Goal: Task Accomplishment & Management: Manage account settings

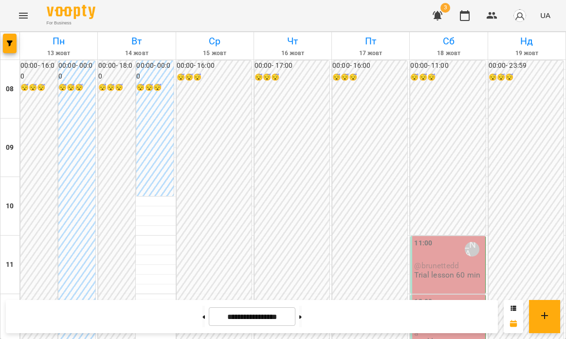
scroll to position [497, 0]
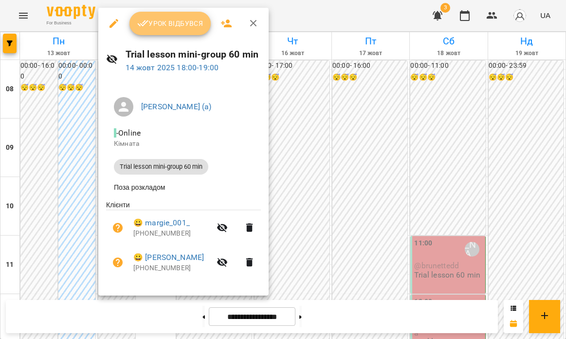
click at [165, 27] on span "Урок відбувся" at bounding box center [170, 24] width 66 height 12
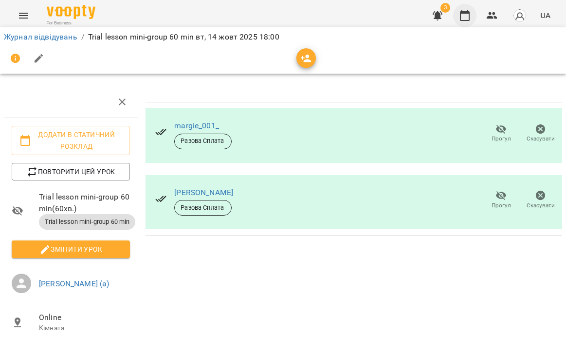
click at [465, 19] on icon "button" at bounding box center [465, 16] width 12 height 12
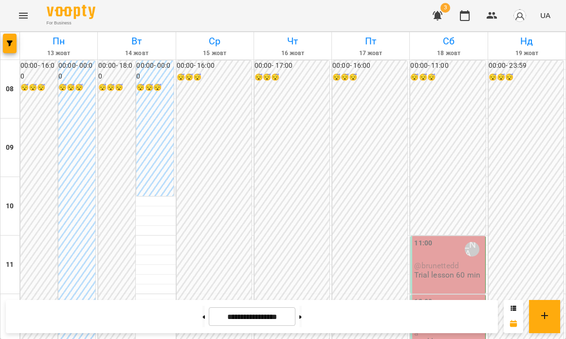
scroll to position [505, 0]
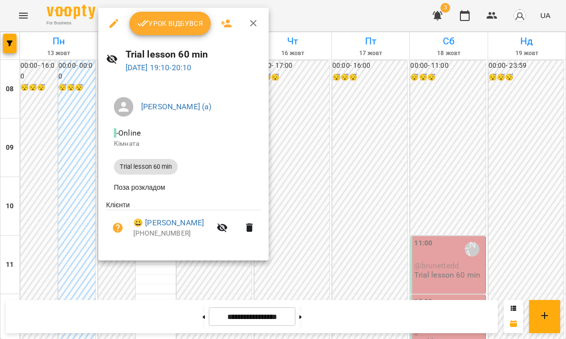
click at [165, 23] on span "Урок відбувся" at bounding box center [170, 24] width 66 height 12
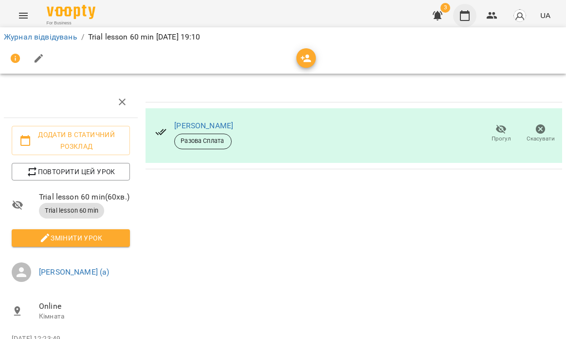
click at [469, 18] on icon "button" at bounding box center [465, 16] width 12 height 12
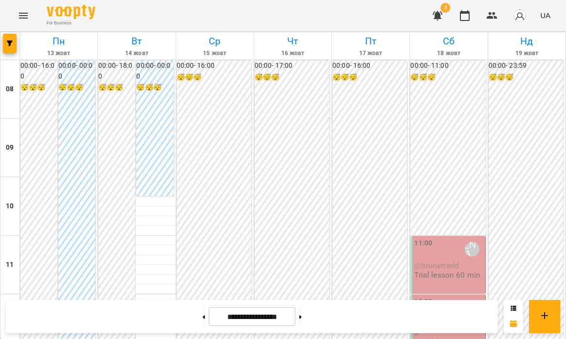
scroll to position [101, 0]
click at [449, 238] on div "11:00 [PERSON_NAME] (а)" at bounding box center [448, 249] width 69 height 22
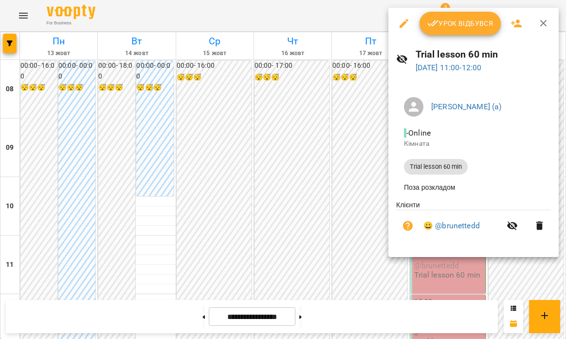
click at [250, 202] on div at bounding box center [283, 169] width 566 height 339
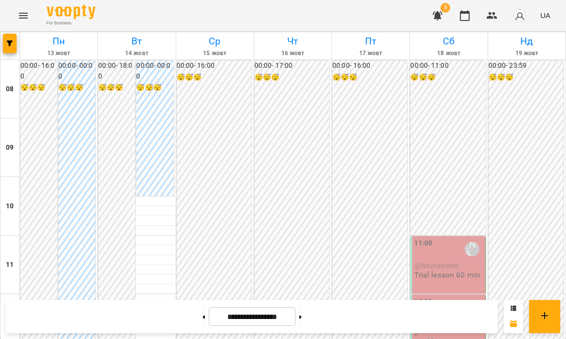
scroll to position [496, 0]
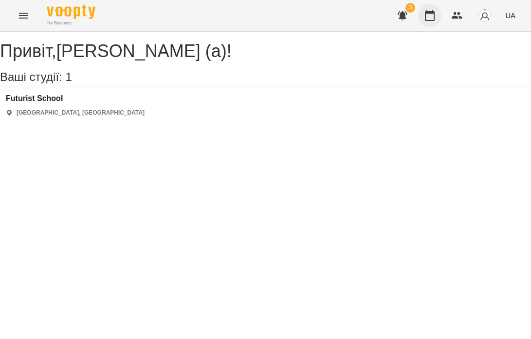
click at [426, 21] on button "button" at bounding box center [429, 15] width 23 height 23
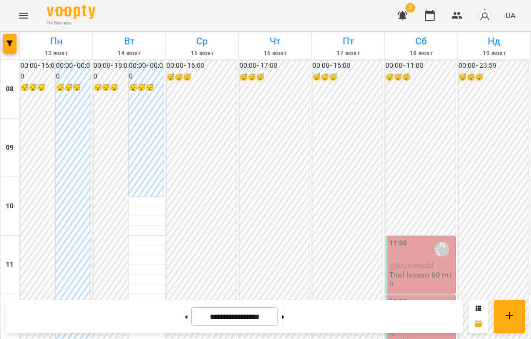
scroll to position [430, 0]
